Goal: Use online tool/utility: Utilize a website feature to perform a specific function

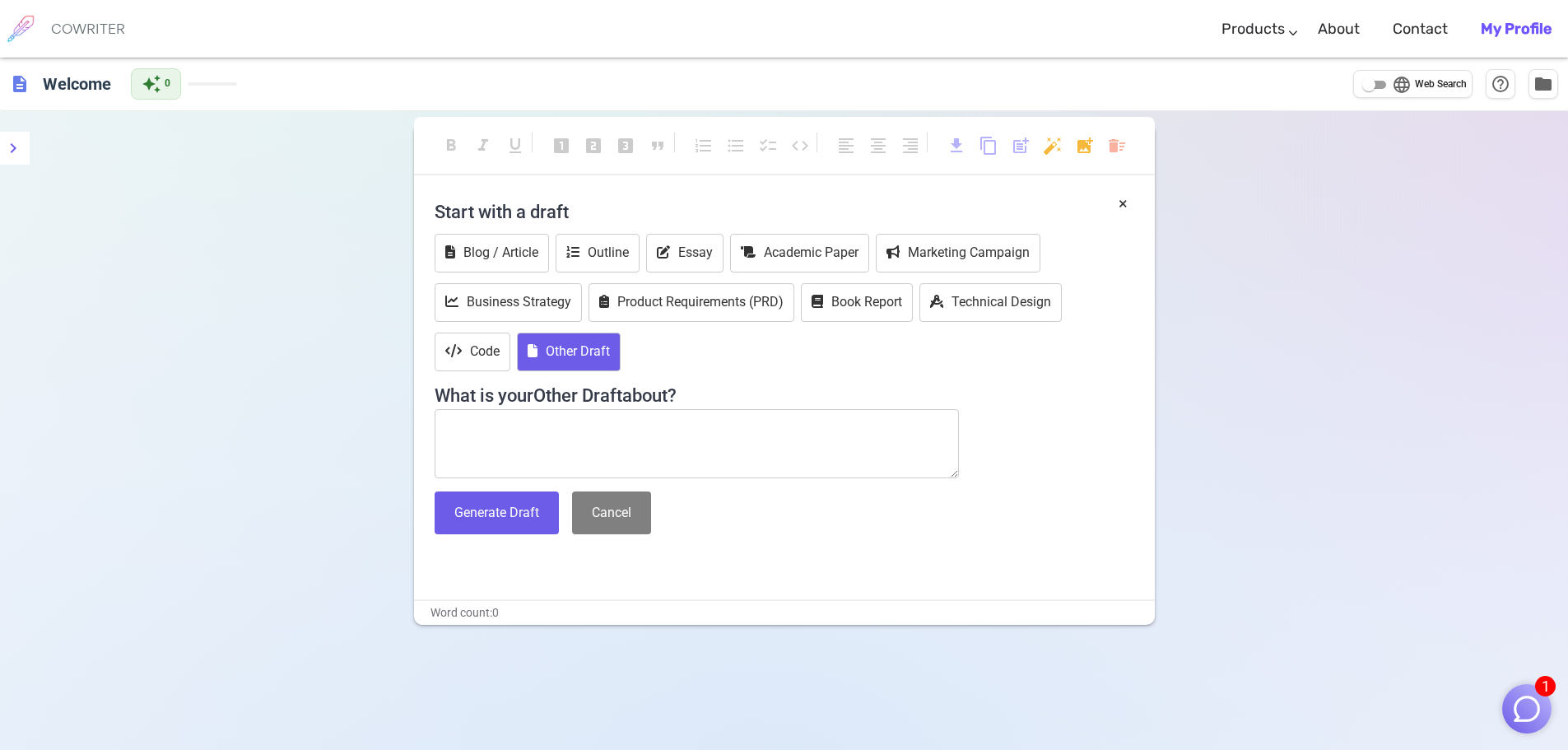
click at [508, 427] on textarea at bounding box center [697, 443] width 525 height 69
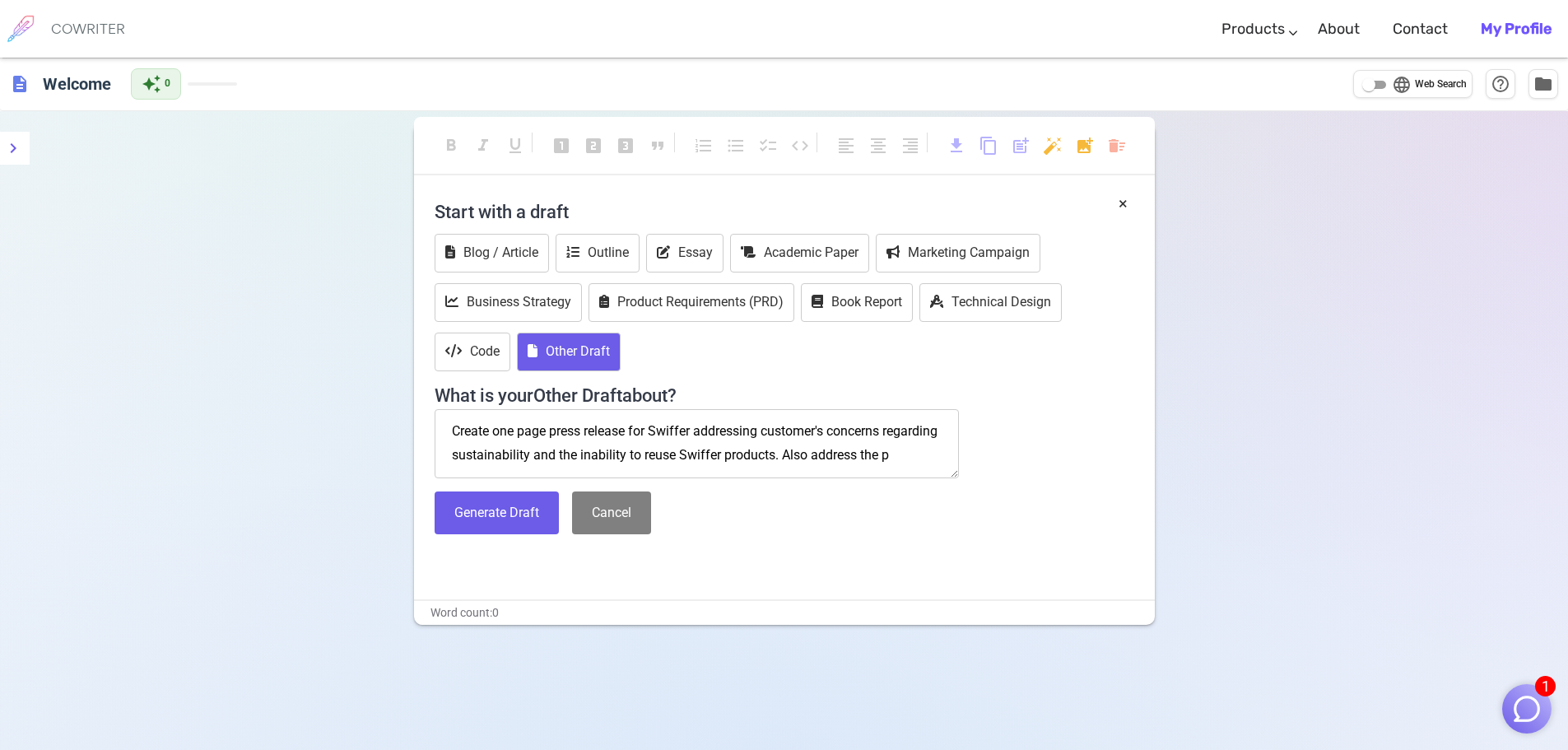
scroll to position [9, 0]
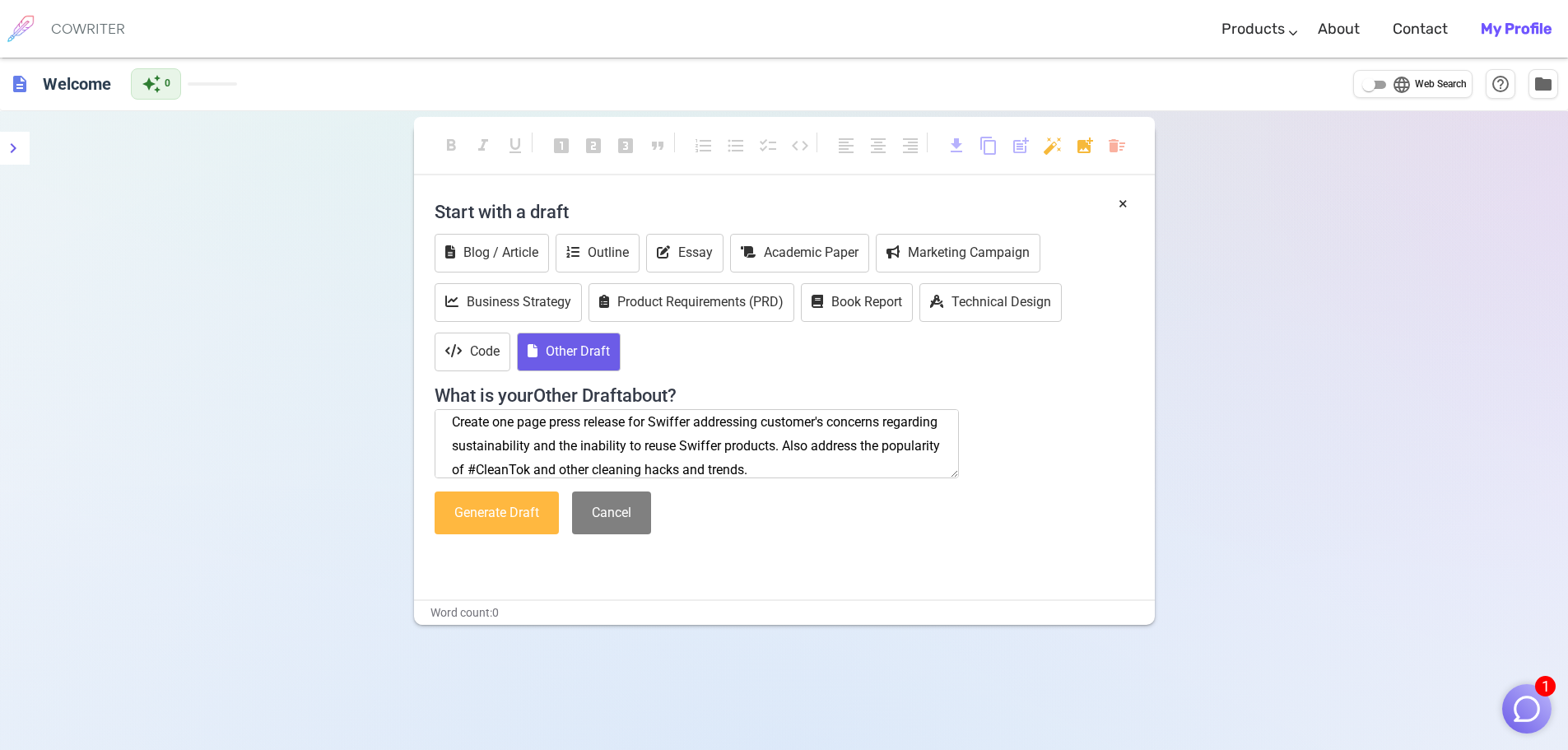
type textarea "Create one page press release for Swiffer addressing customer's concerns regard…"
click at [512, 514] on button "Generate Draft" at bounding box center [496, 513] width 124 height 44
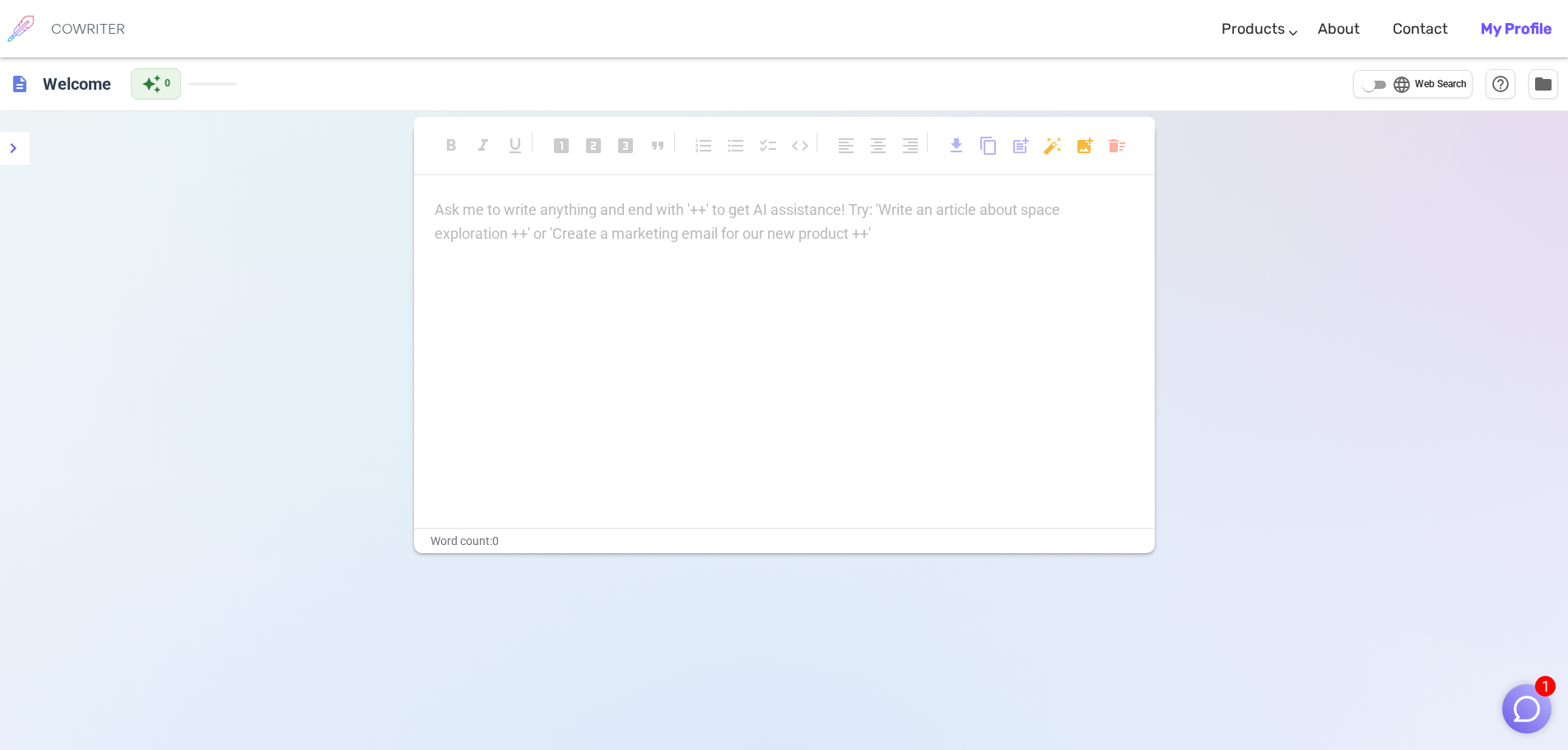
click at [532, 242] on div "Ask me to write anything and end with '++' to get AI assistance! Try: 'Write an…" at bounding box center [784, 222] width 699 height 48
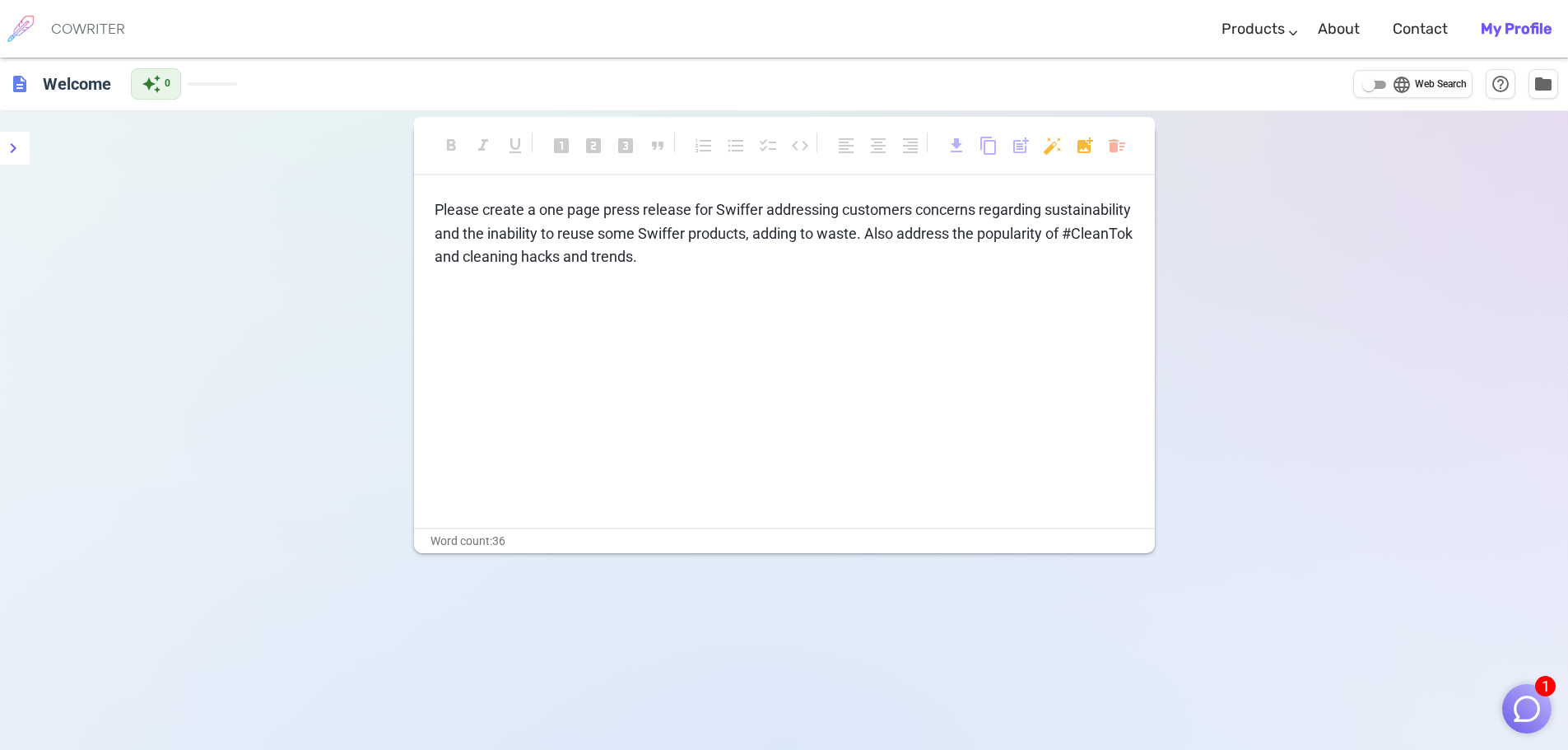
click at [591, 303] on div "Please create a one page press release for Swiffer addressing customers concern…" at bounding box center [784, 362] width 740 height 329
click at [583, 256] on span "Please create a one page press release for Swiffer addressing customers concern…" at bounding box center [785, 233] width 701 height 65
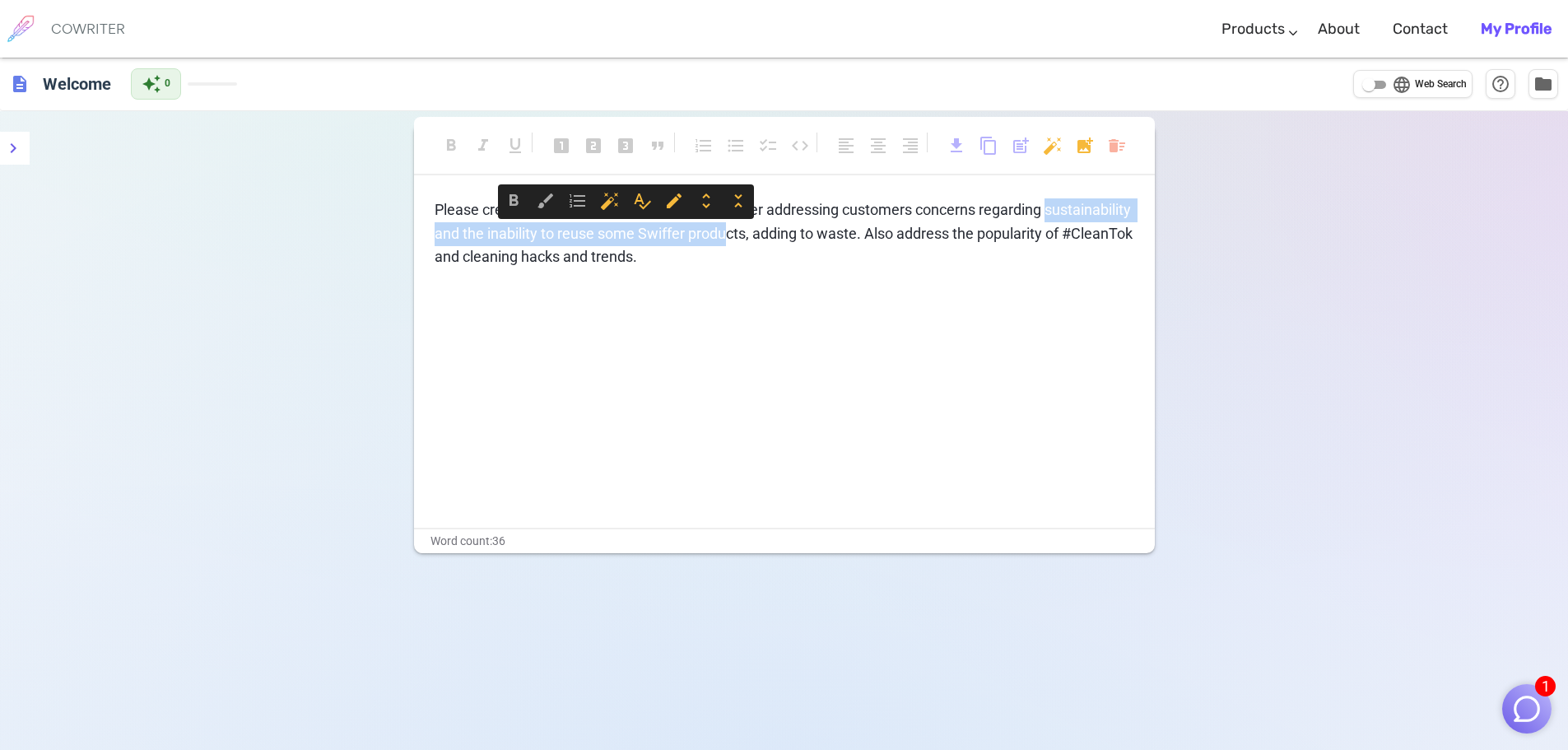
drag, startPoint x: 815, startPoint y: 244, endPoint x: 420, endPoint y: 228, distance: 395.3
click at [397, 237] on div "format_bold format_italic format_underlined looks_one looks_two looks_3 format_…" at bounding box center [784, 486] width 1568 height 750
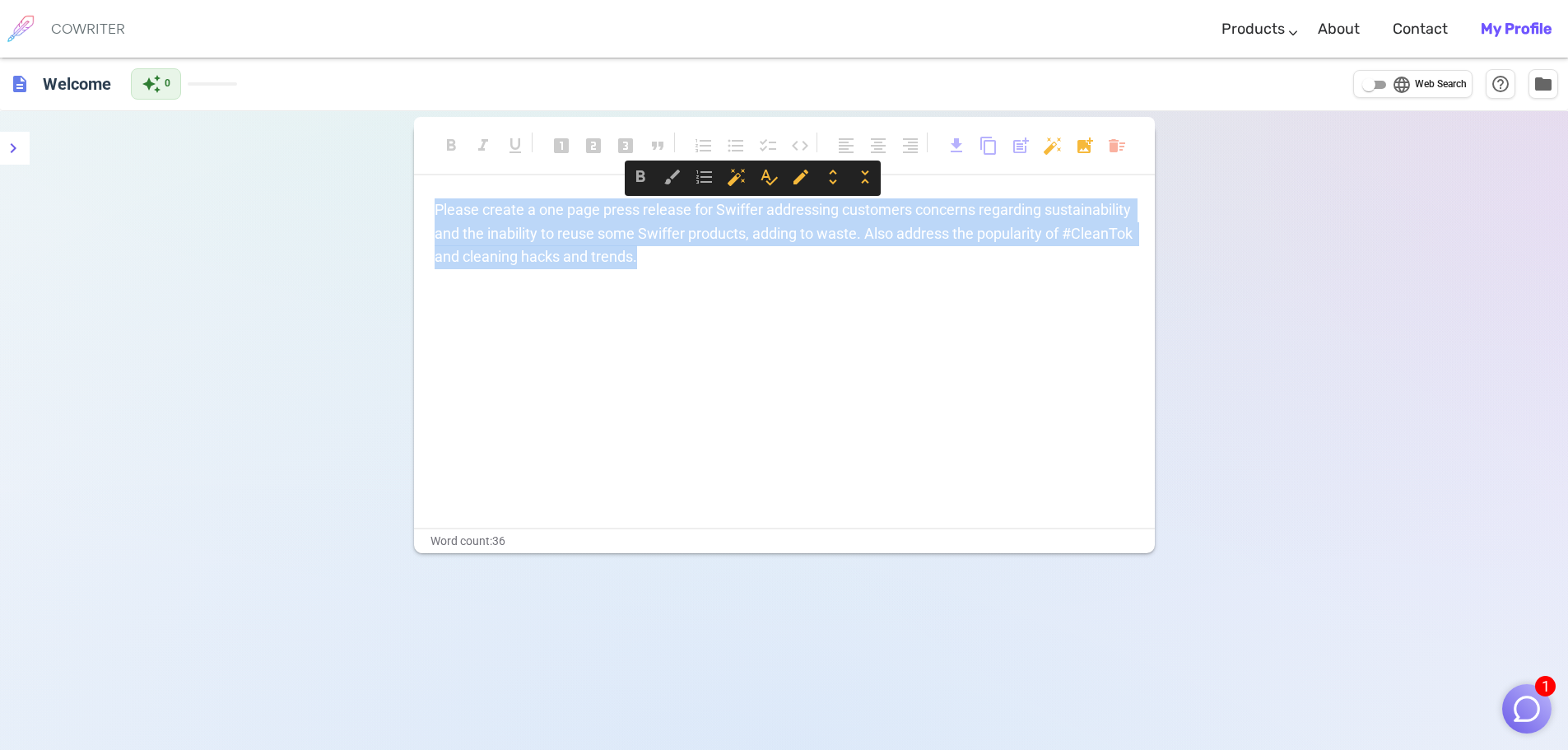
drag, startPoint x: 850, startPoint y: 264, endPoint x: 431, endPoint y: 216, distance: 421.7
click at [431, 216] on div "Please create a one page press release for Swiffer addressing customers concern…" at bounding box center [784, 362] width 740 height 329
copy span "Please create a one page press release for Swiffer addressing customers concern…"
click at [74, 27] on h6 "COWRITER" at bounding box center [88, 29] width 74 height 15
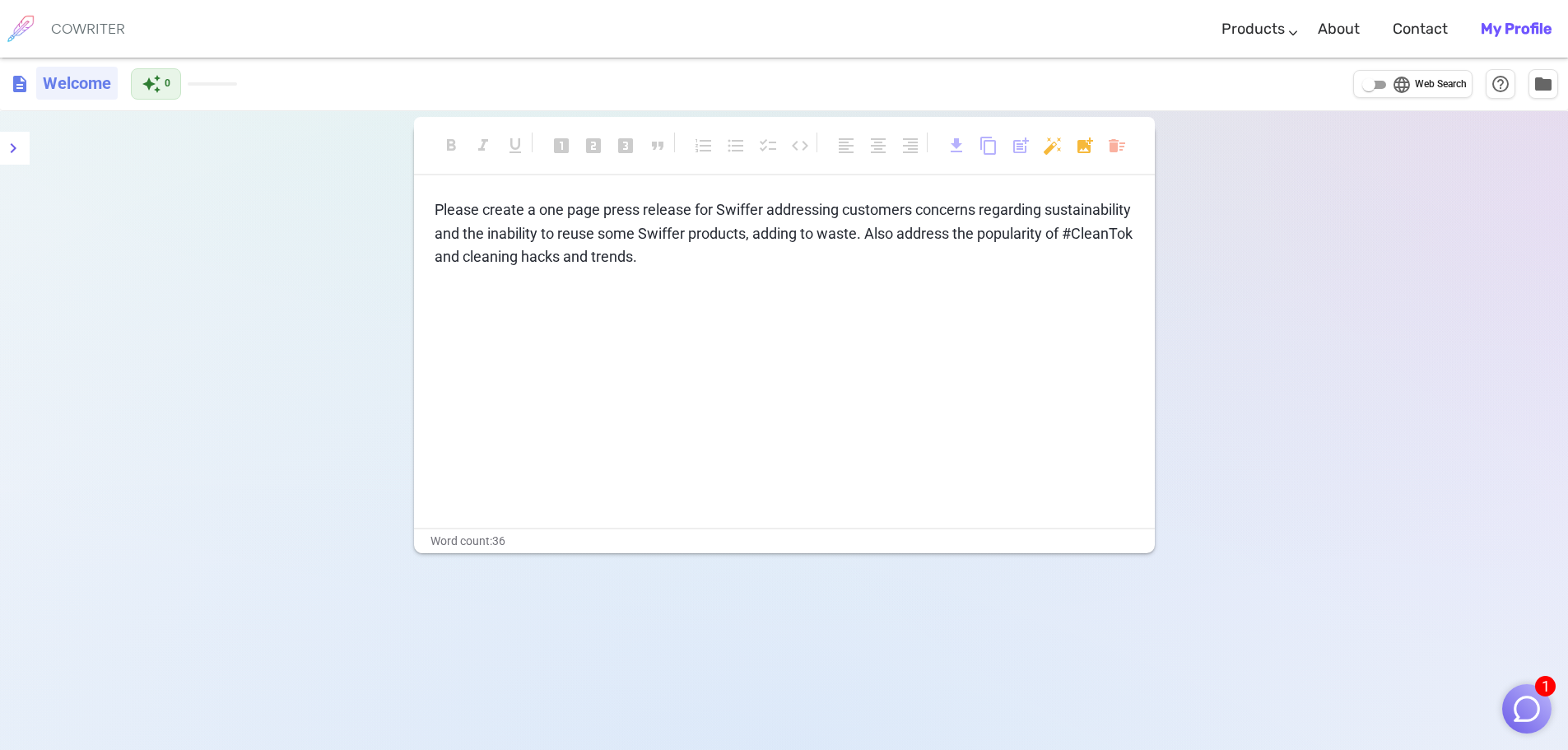
click at [68, 88] on h6 "Welcome" at bounding box center [77, 83] width 81 height 33
click at [31, 26] on img at bounding box center [20, 28] width 41 height 41
click at [15, 24] on img at bounding box center [20, 28] width 41 height 41
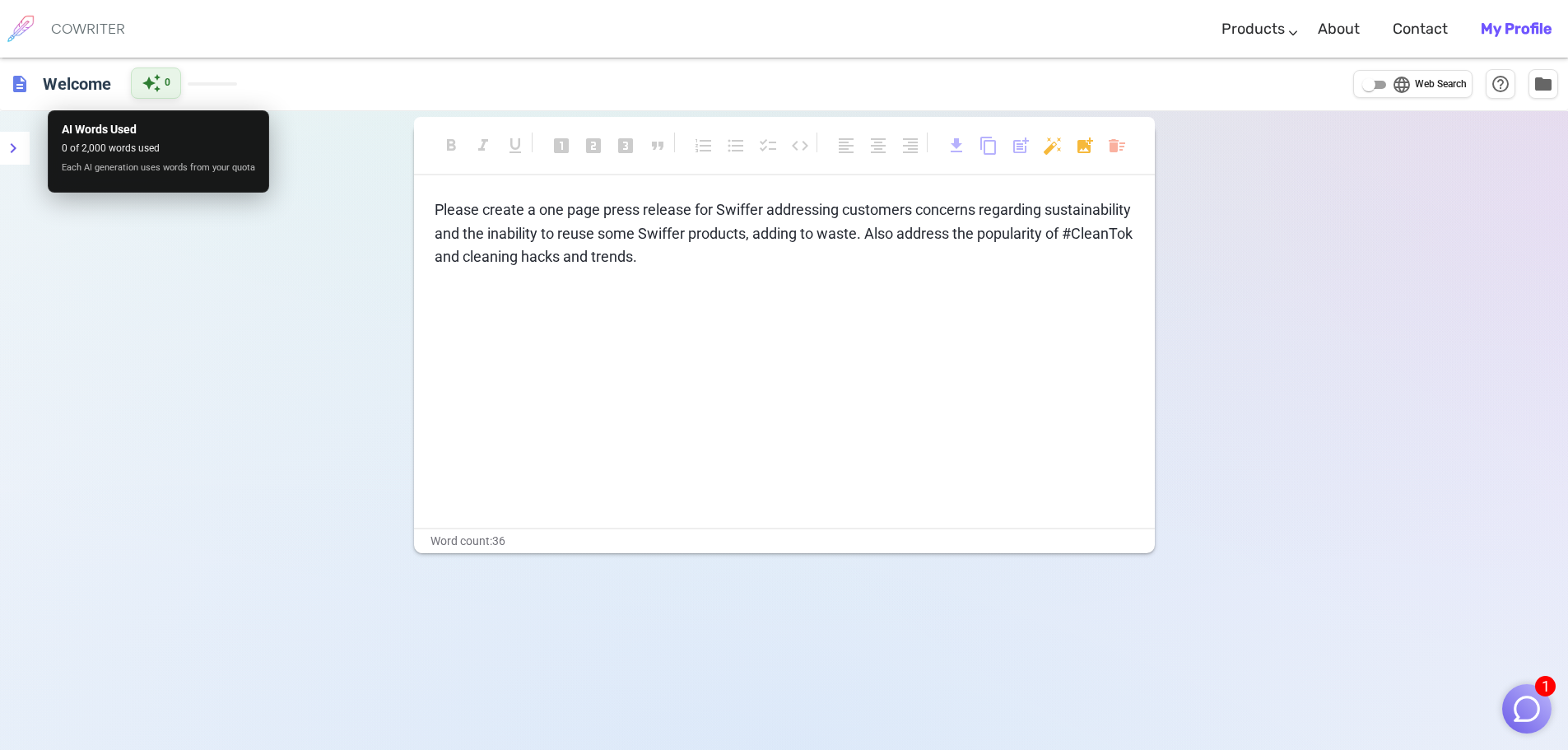
click at [152, 85] on span "auto_awesome" at bounding box center [151, 83] width 20 height 20
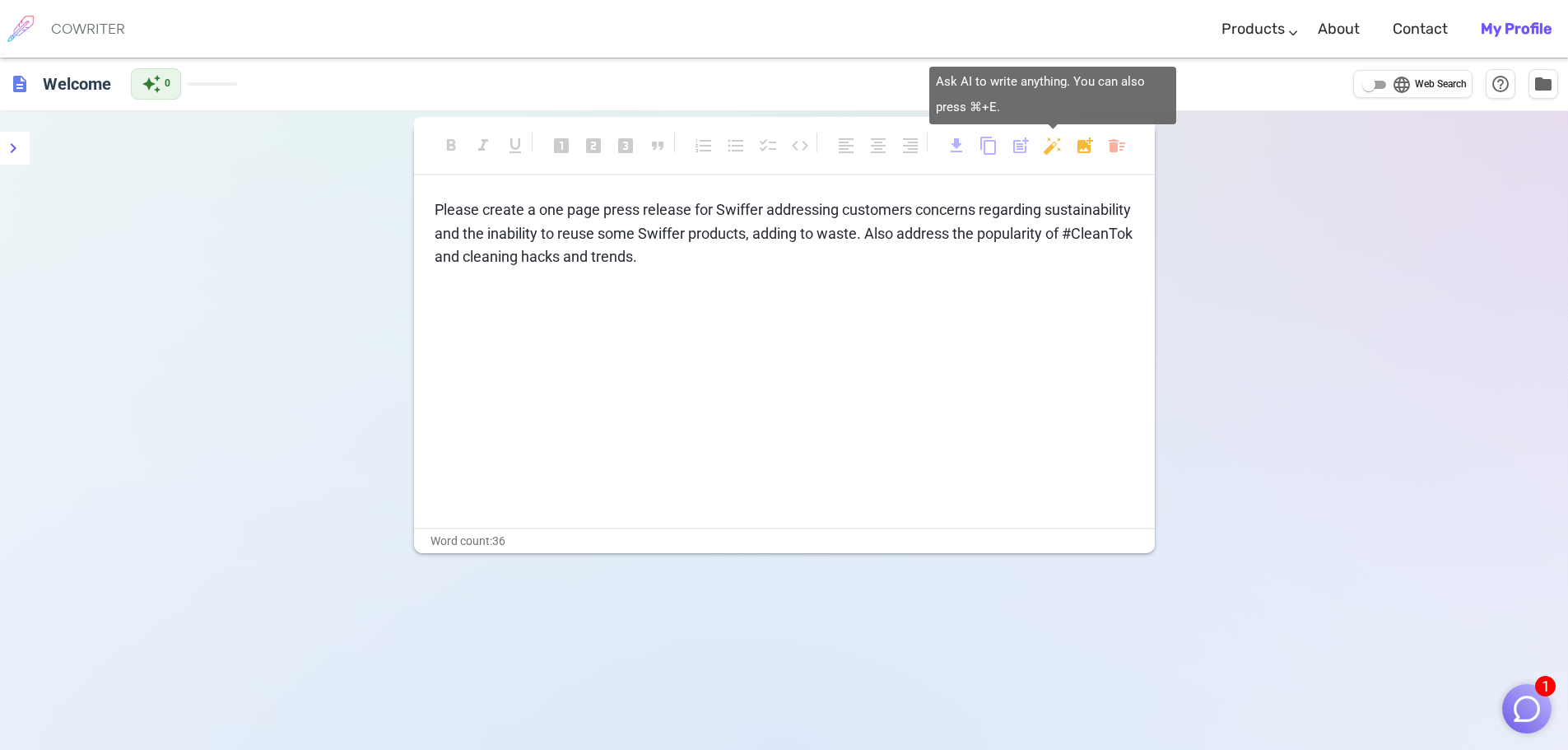
click at [1050, 140] on body "1 COWRITER Products Writing Marketing Emails Images (soon) About Contact My Pro…" at bounding box center [784, 430] width 1568 height 861
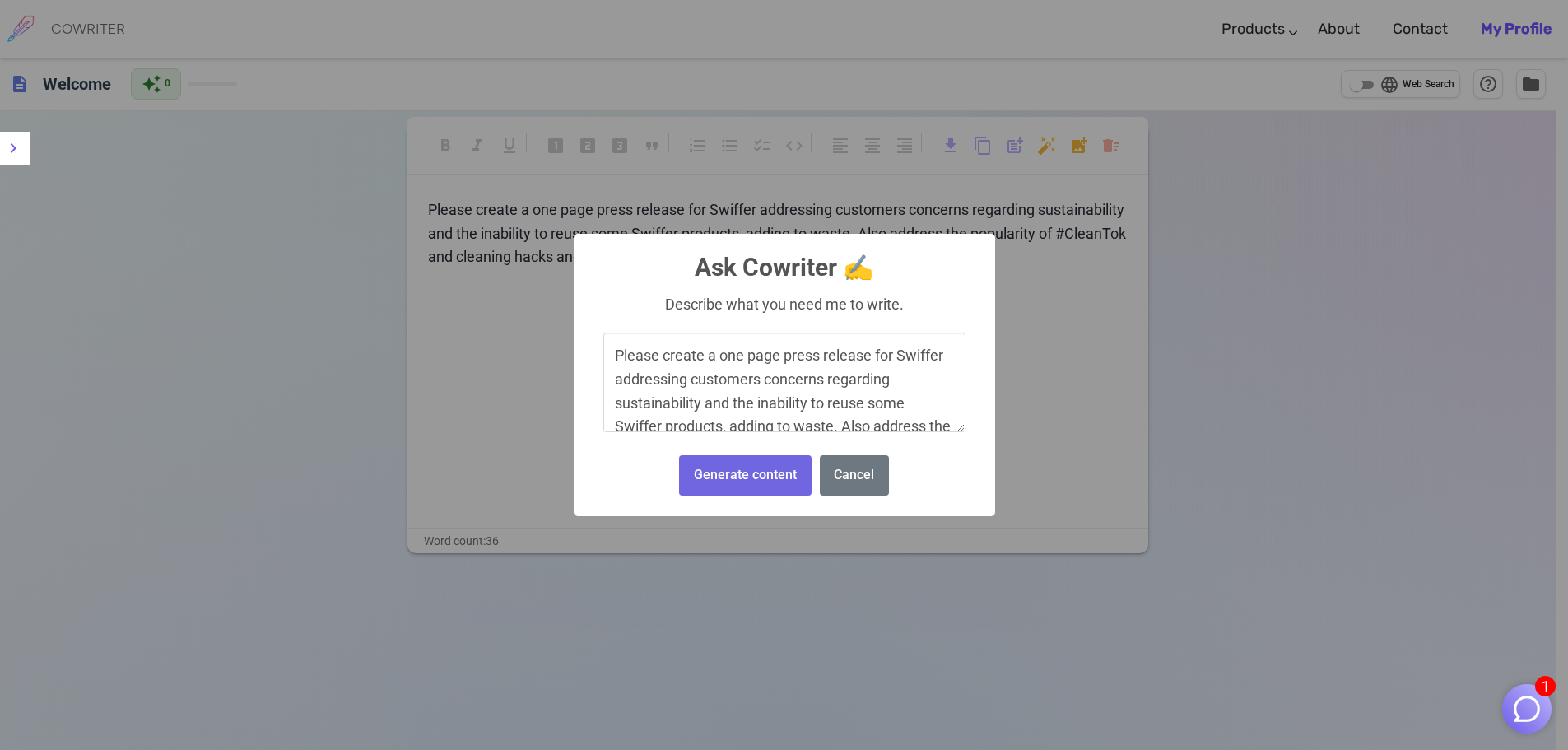
scroll to position [51, 0]
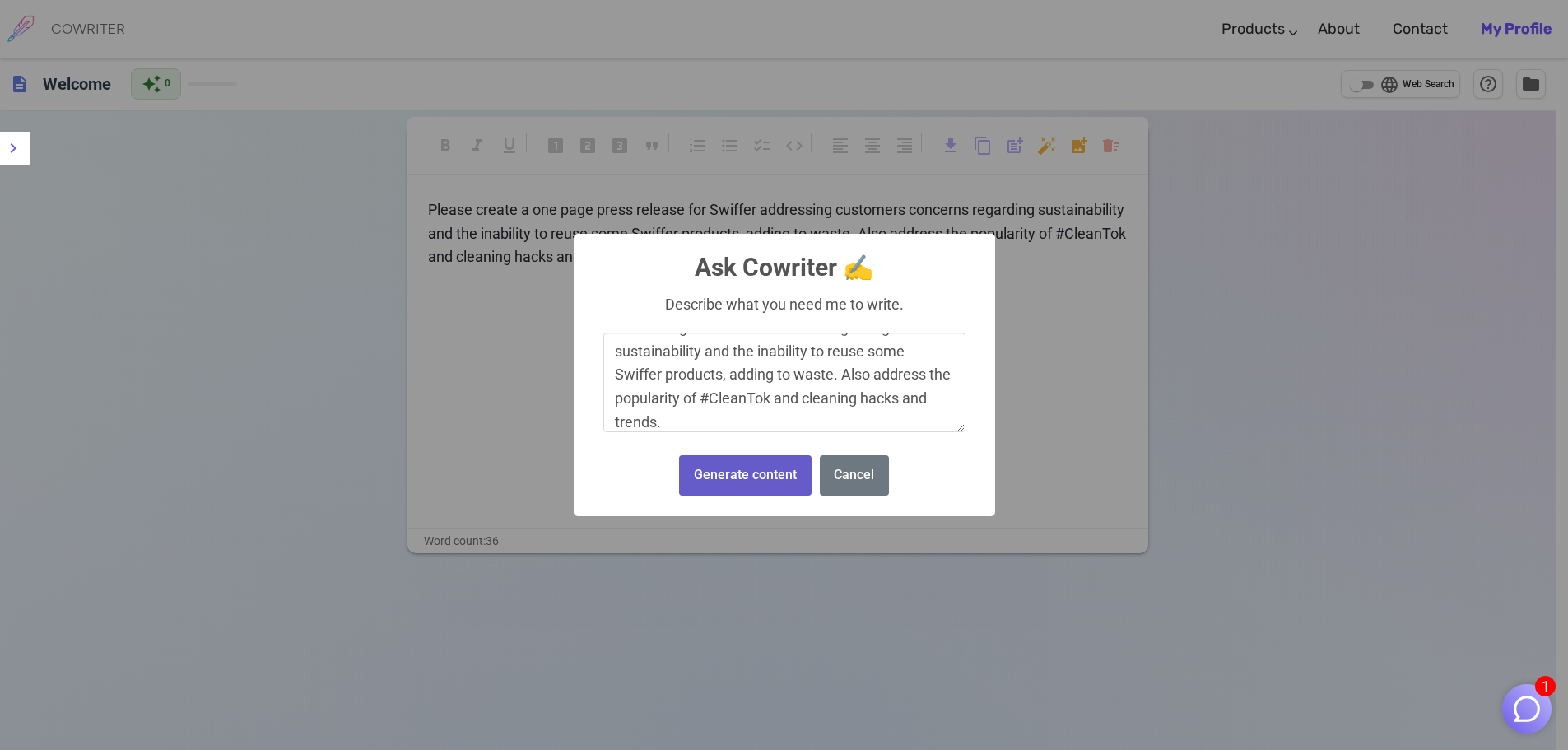
type textarea "Please create a one page press release for Swiffer addressing customers concern…"
click at [739, 469] on button "Generate content" at bounding box center [745, 475] width 132 height 40
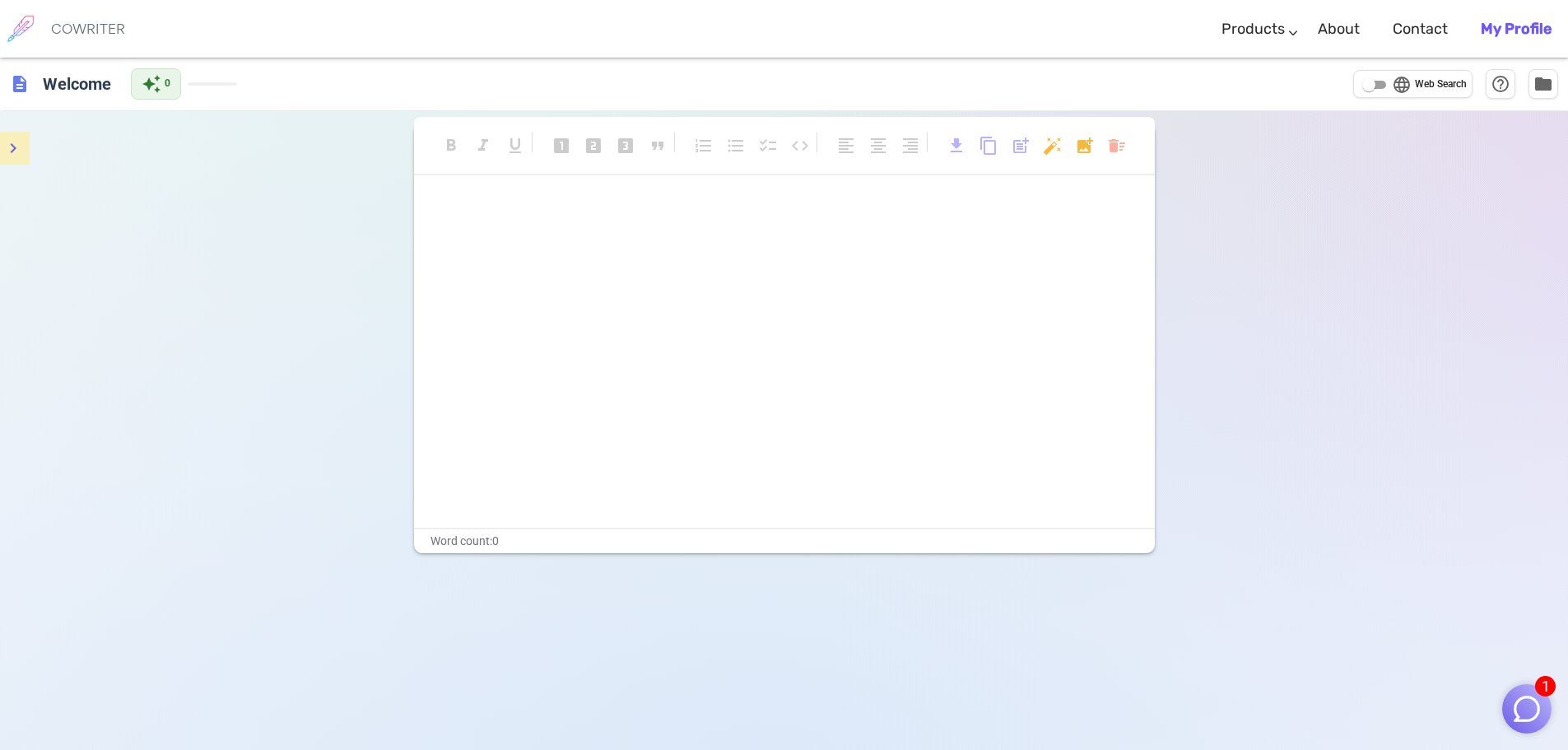
click at [17, 150] on icon "menu" at bounding box center [13, 148] width 20 height 20
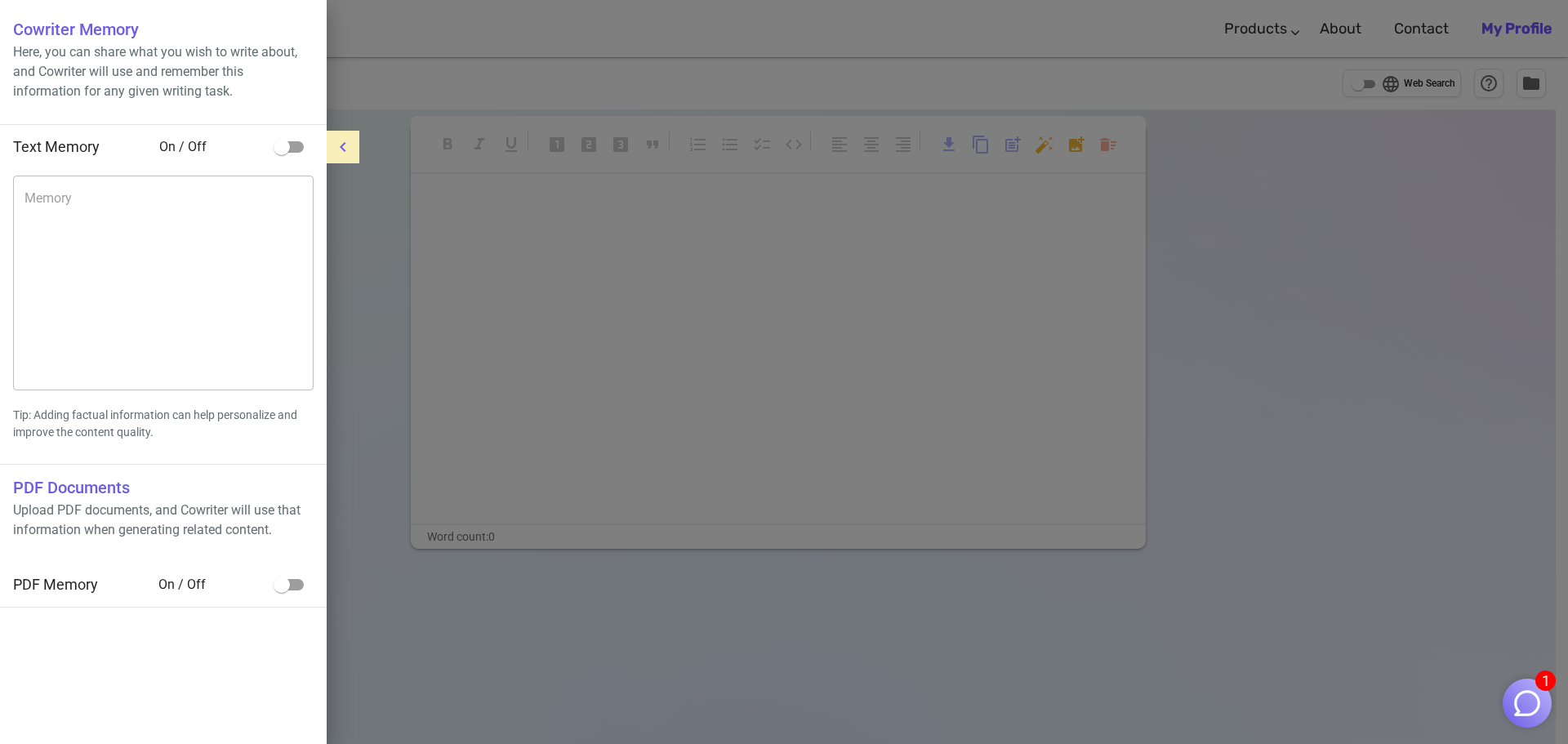
click at [629, 319] on div at bounding box center [784, 372] width 1568 height 744
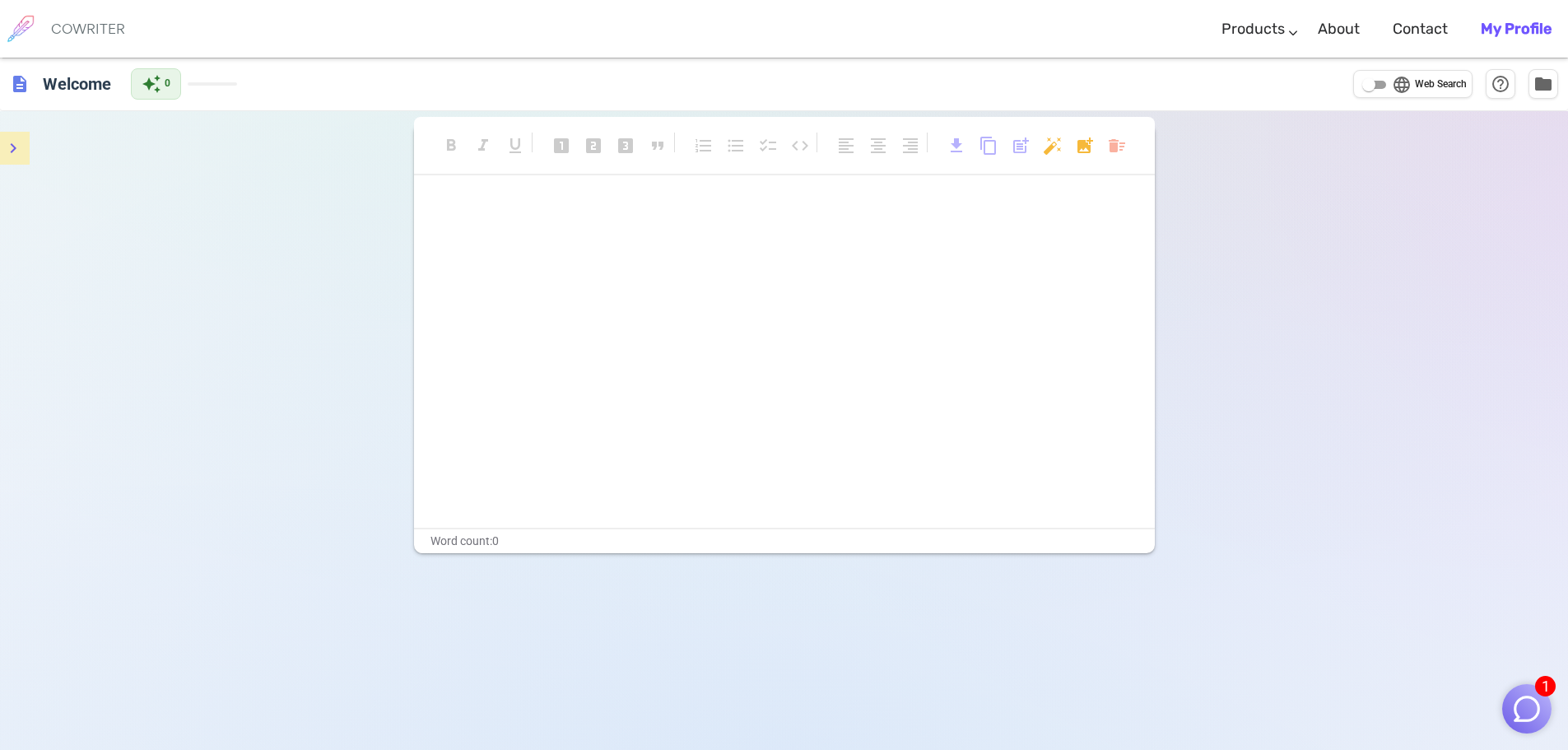
click at [1012, 320] on div "﻿ ﻿ ﻿" at bounding box center [784, 362] width 740 height 329
click at [75, 23] on h6 "COWRITER" at bounding box center [88, 29] width 74 height 15
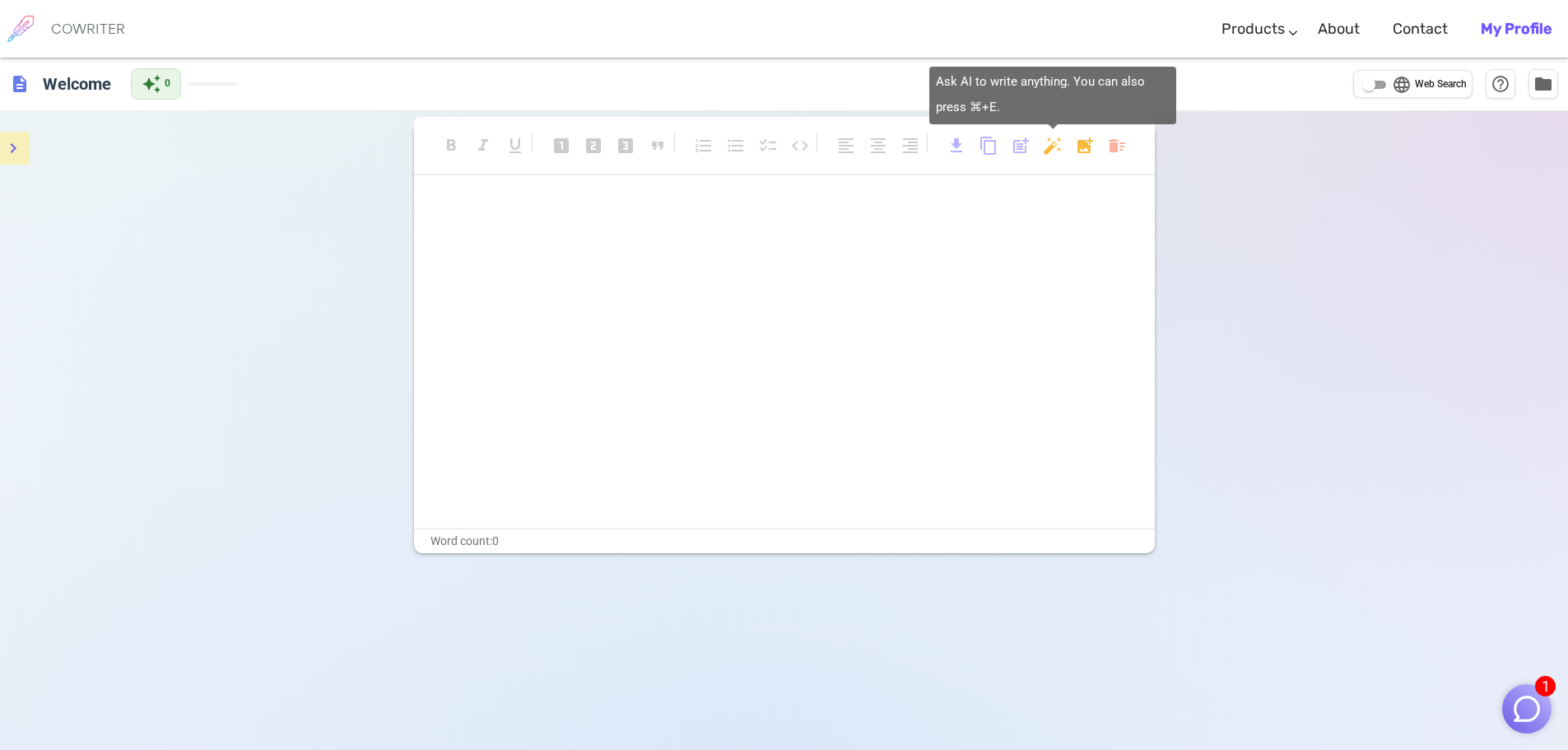
click at [1056, 139] on body "1 COWRITER Products Writing Marketing Emails Images (soon) About Contact My Pro…" at bounding box center [784, 430] width 1568 height 861
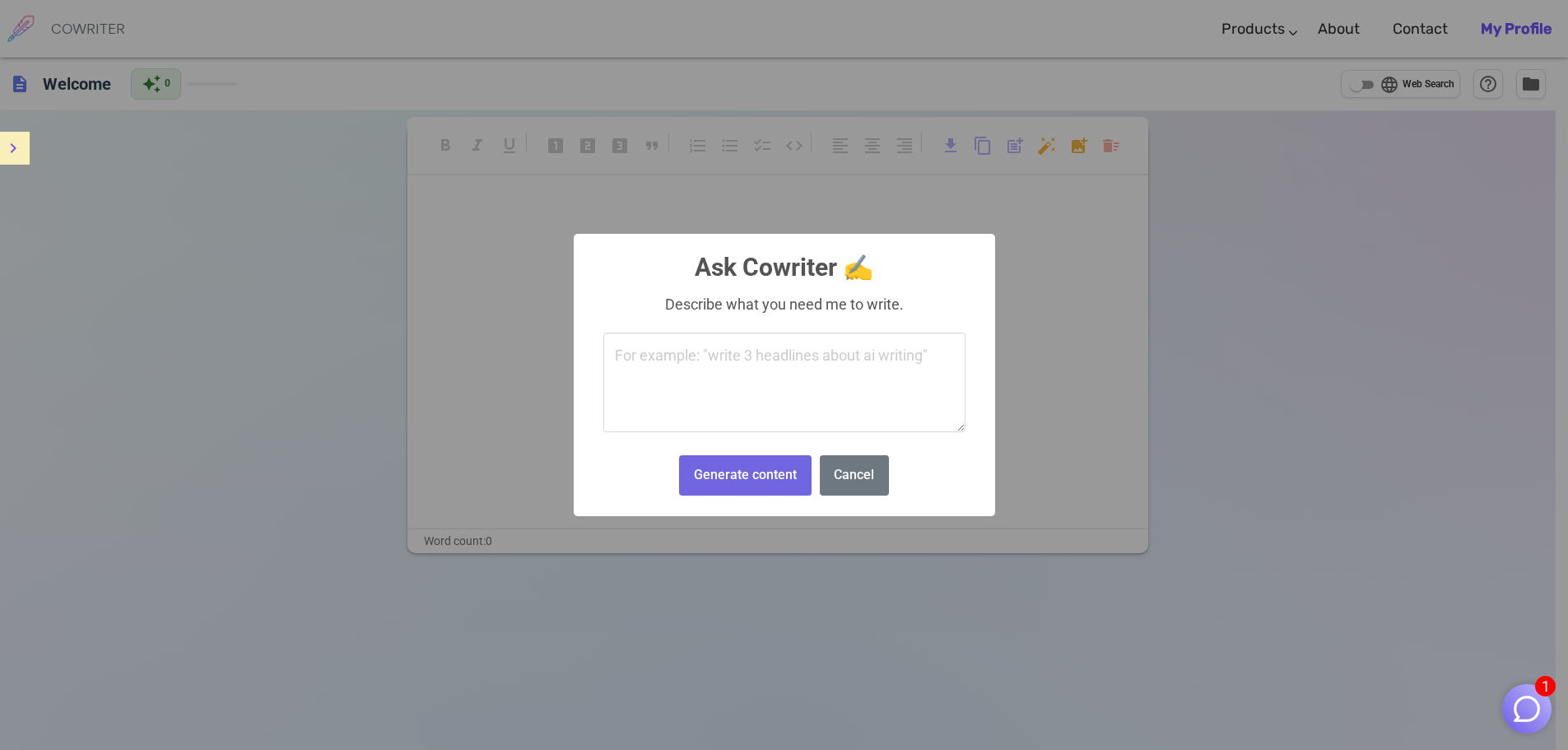
click at [760, 374] on textarea at bounding box center [784, 382] width 362 height 100
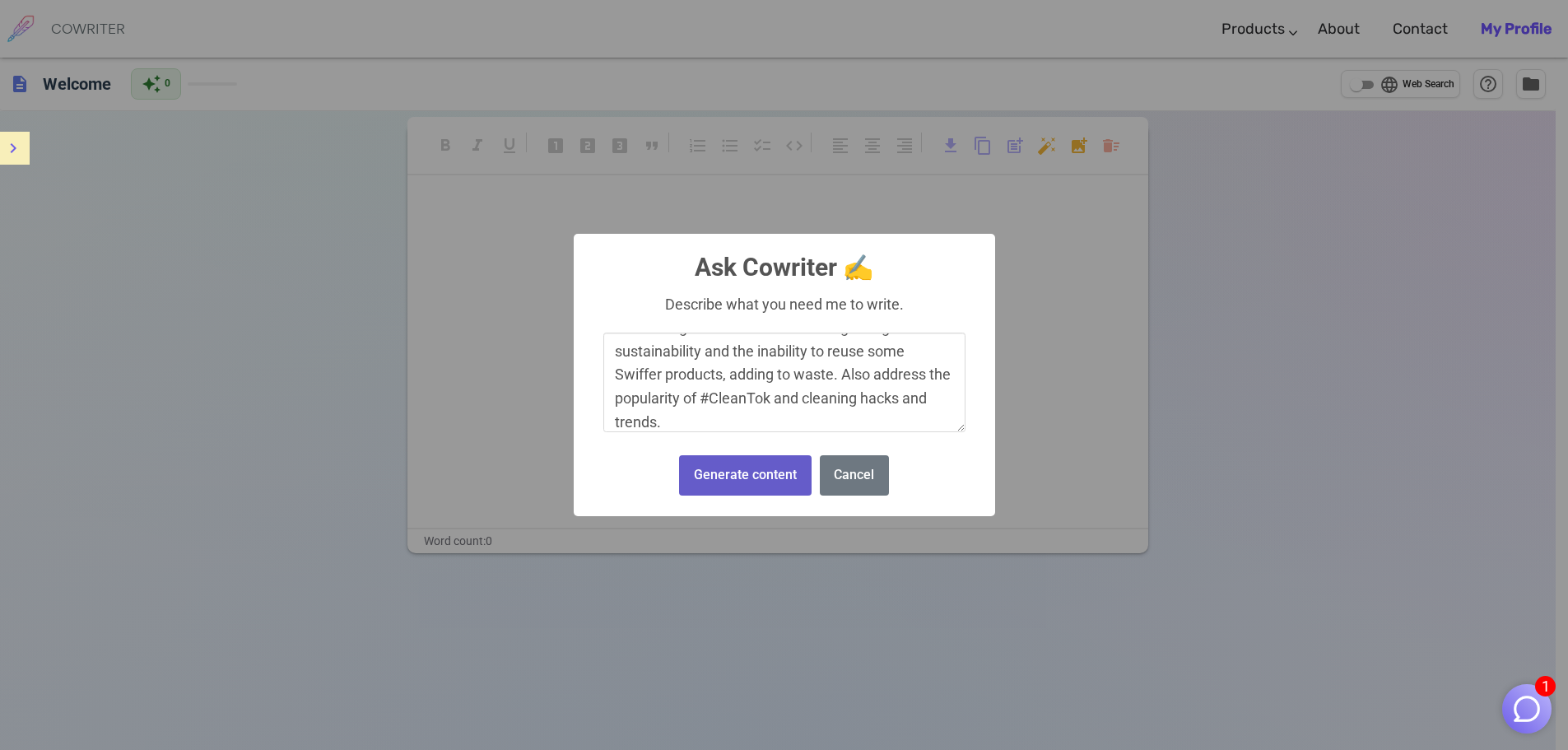
type textarea "Please create a one page press release for Swiffer addressing customers concern…"
click at [730, 473] on button "Generate content" at bounding box center [745, 475] width 132 height 40
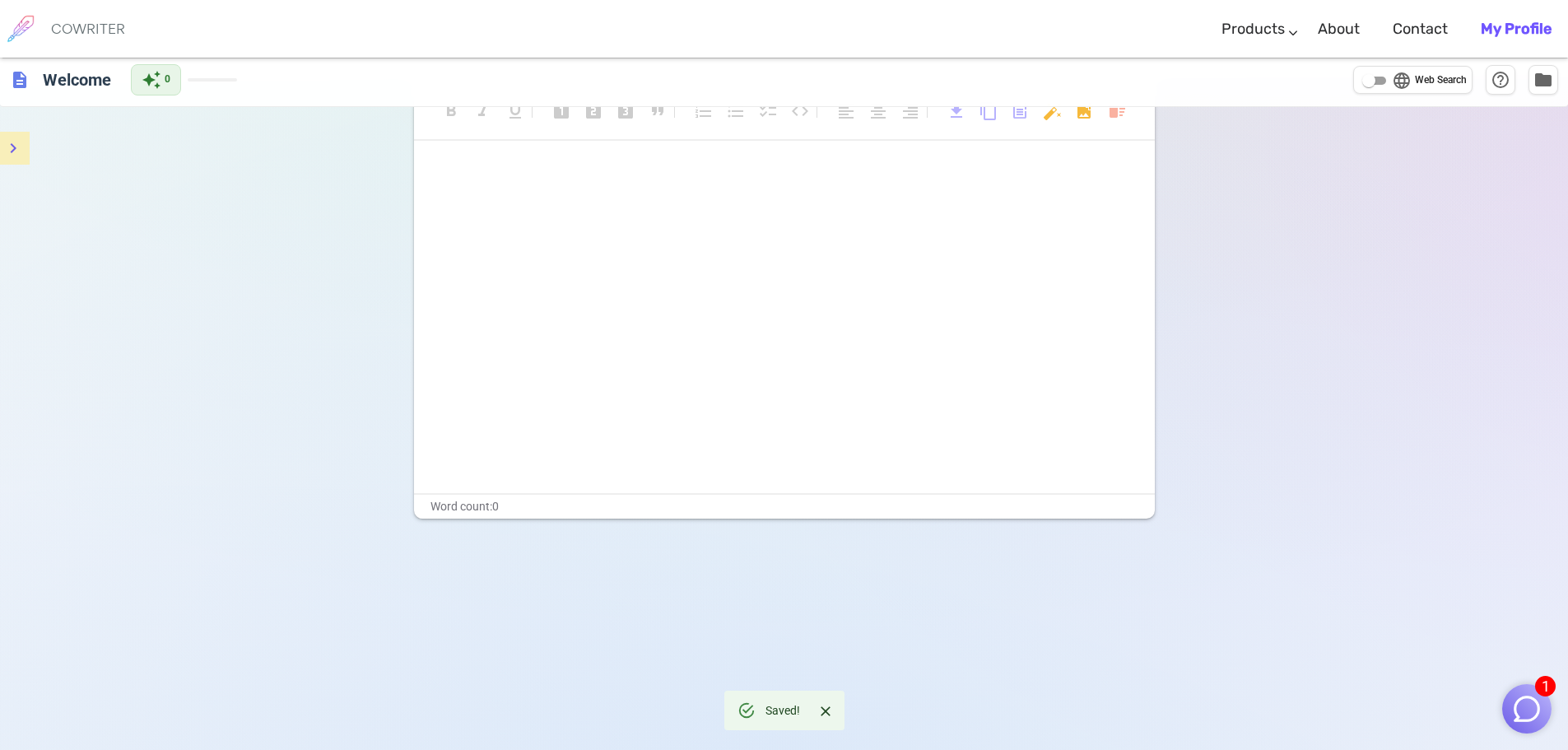
scroll to position [0, 0]
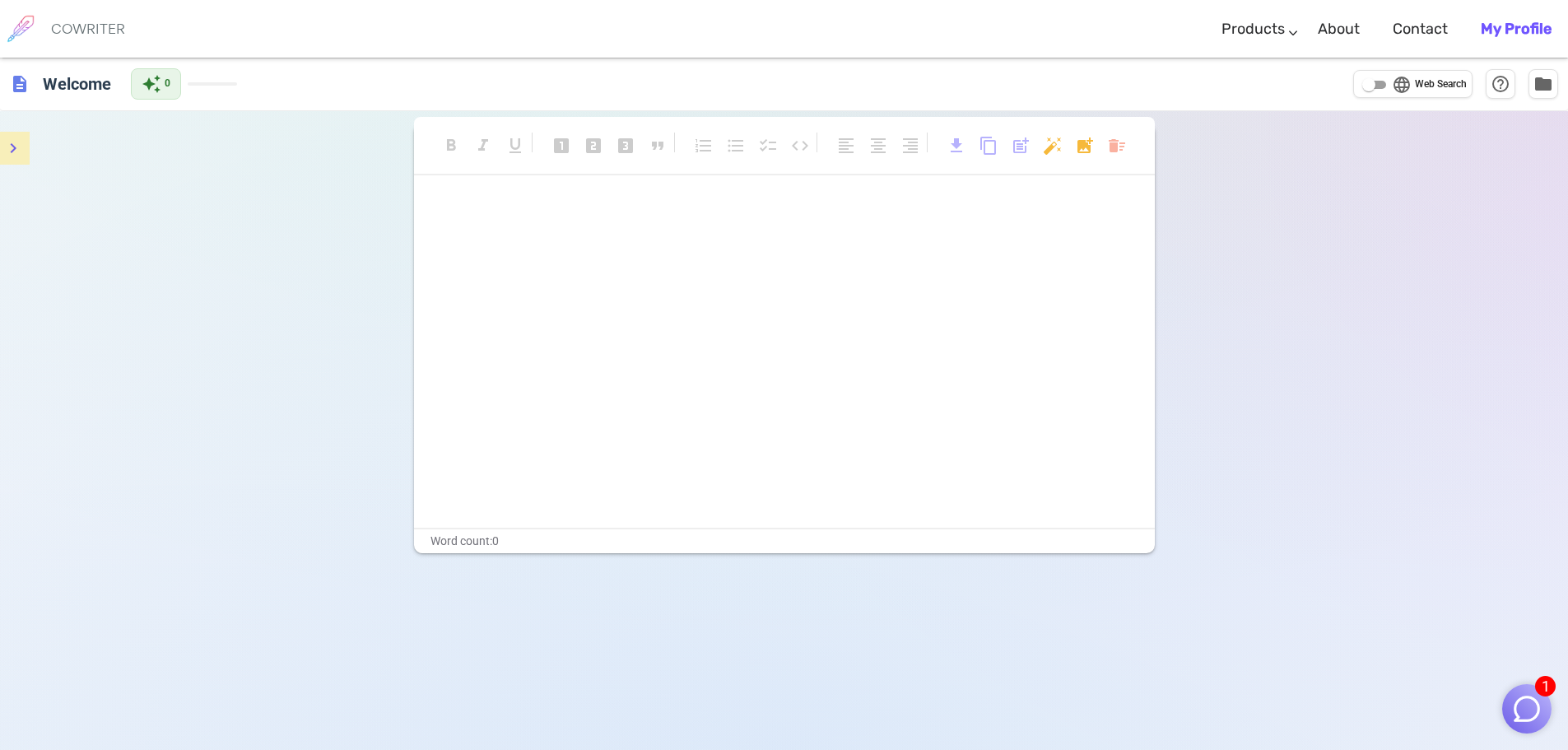
click at [1530, 704] on img "button" at bounding box center [1527, 709] width 31 height 31
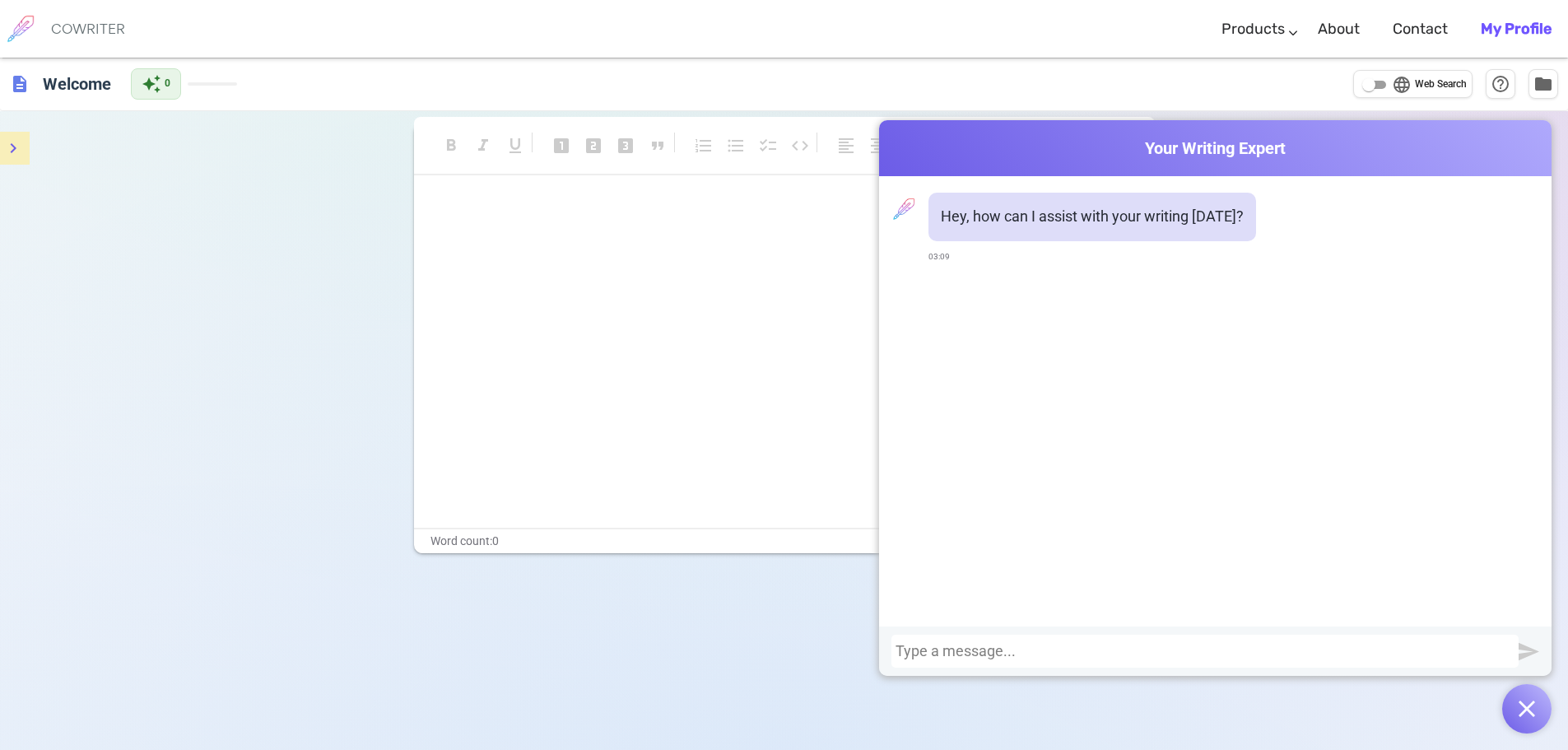
click at [944, 647] on div at bounding box center [1205, 651] width 619 height 17
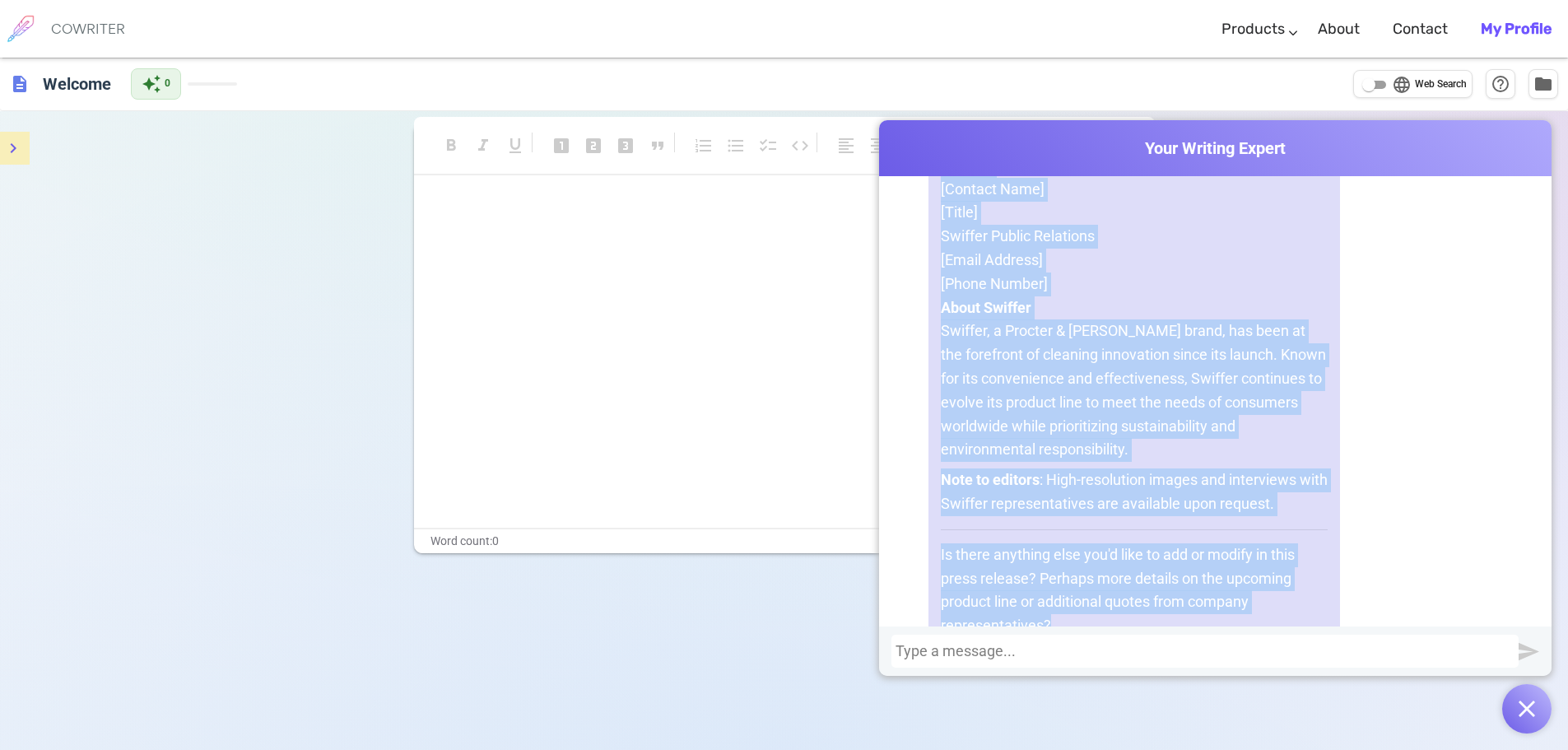
scroll to position [1658, 0]
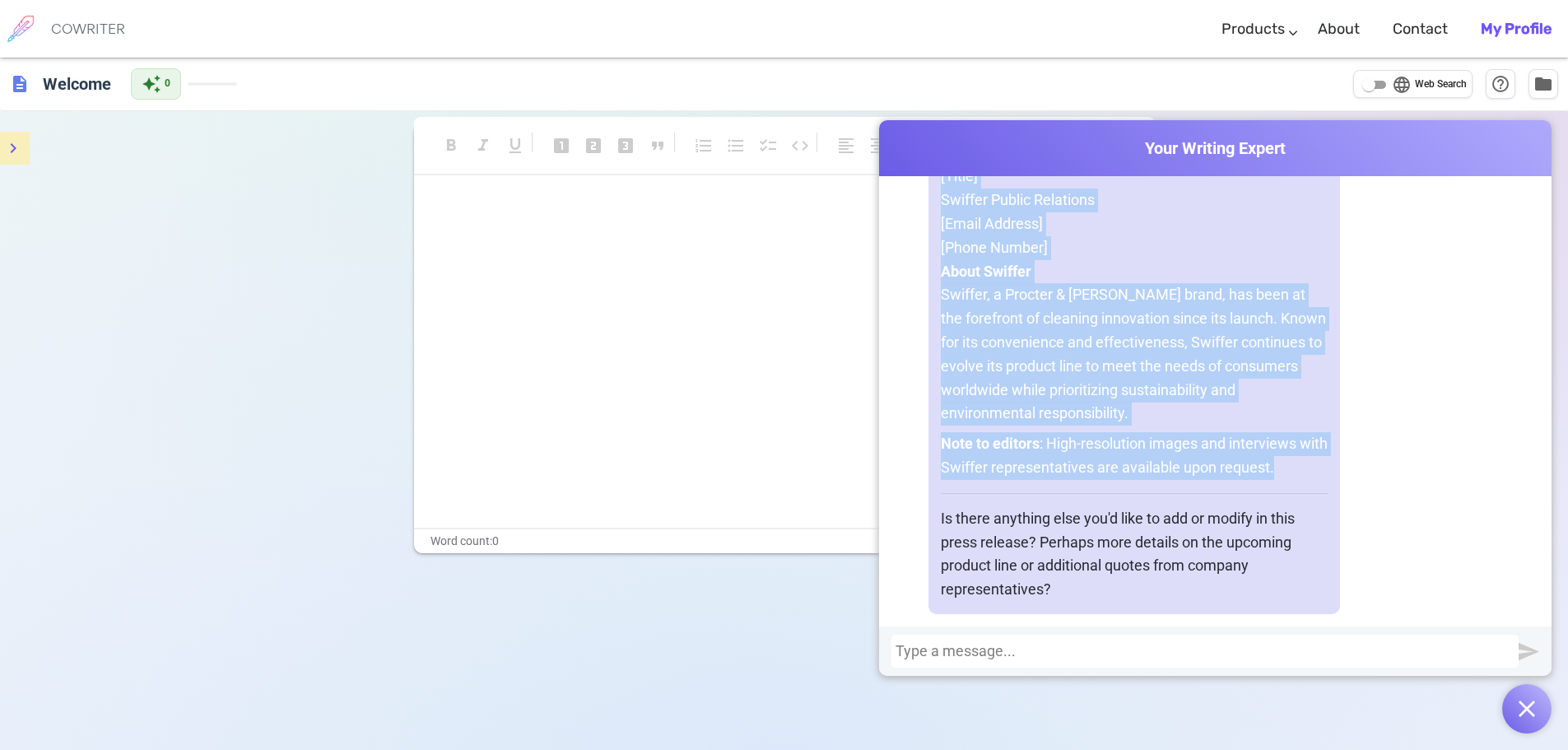
drag, startPoint x: 938, startPoint y: 325, endPoint x: 1308, endPoint y: 449, distance: 390.2
copy div "LOR IPSUMDOLO SITAMET Consect Adipisc el s Doeiusm Tempor: Incididunt Utlaboree…"
